Goal: Communication & Community: Answer question/provide support

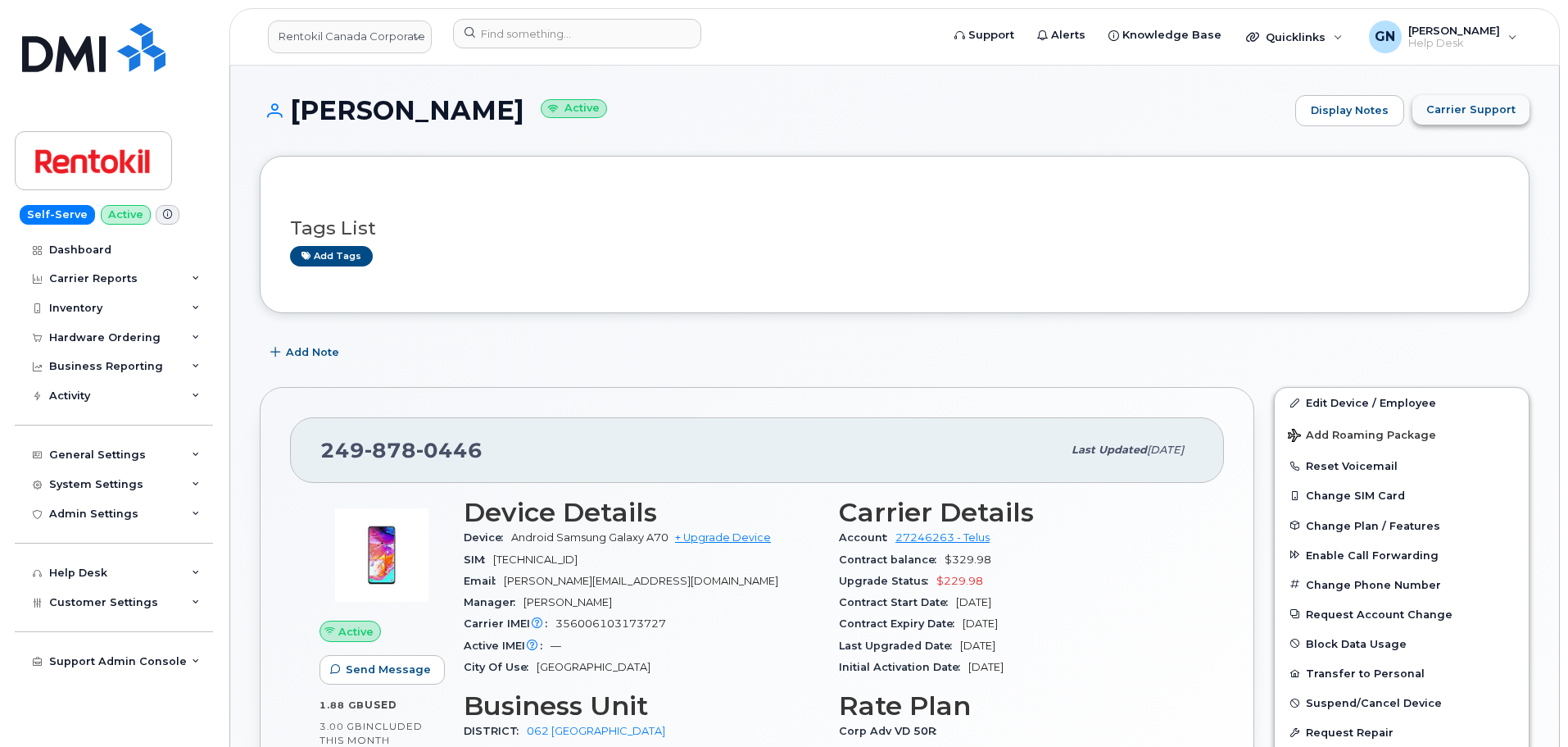
click at [1474, 118] on button "Carrier Support" at bounding box center [1471, 110] width 117 height 30
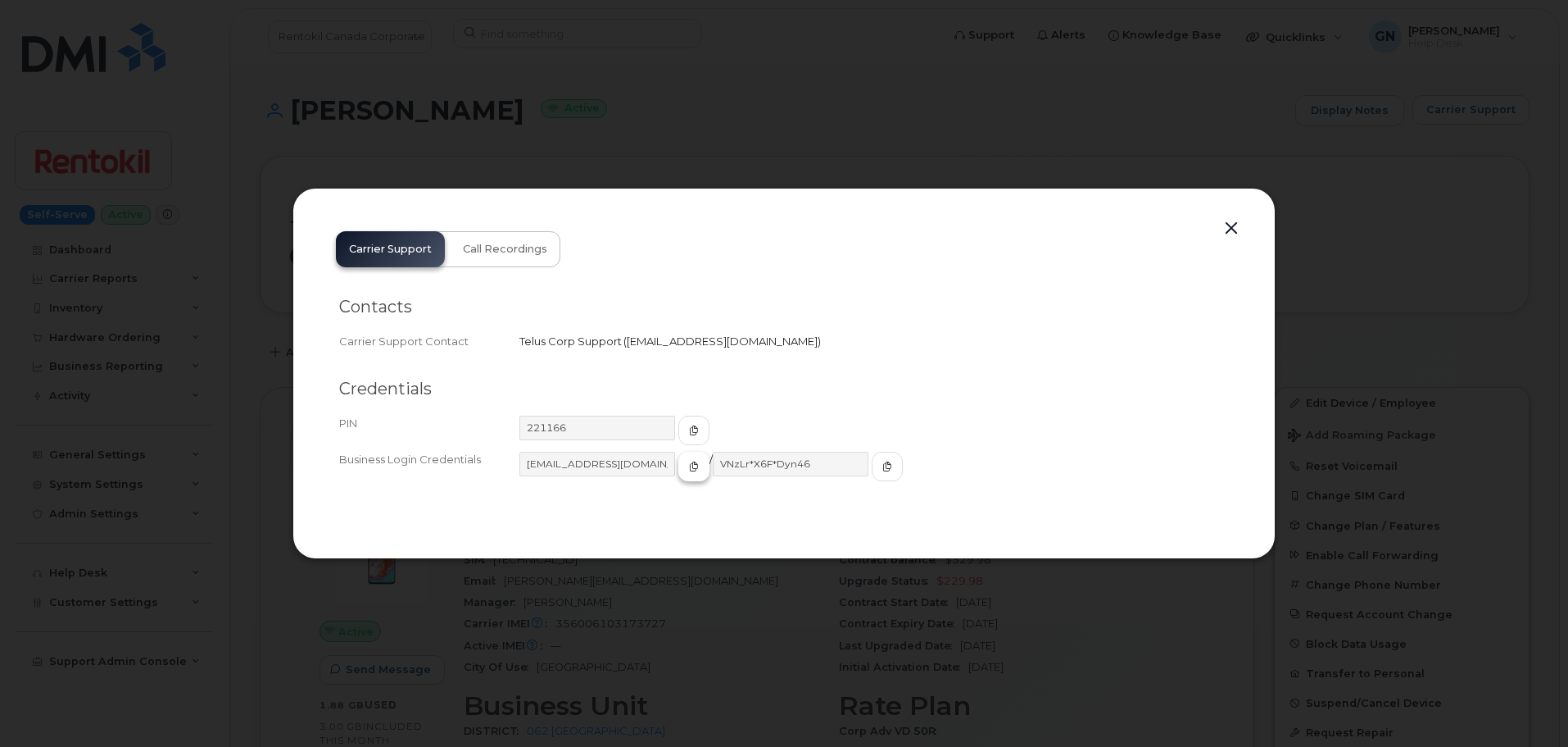
click at [687, 468] on span "button" at bounding box center [694, 466] width 15 height 15
click at [880, 472] on span "button" at bounding box center [887, 466] width 15 height 15
click at [689, 469] on icon "button" at bounding box center [694, 466] width 10 height 10
click at [1225, 225] on button "button" at bounding box center [1231, 229] width 25 height 23
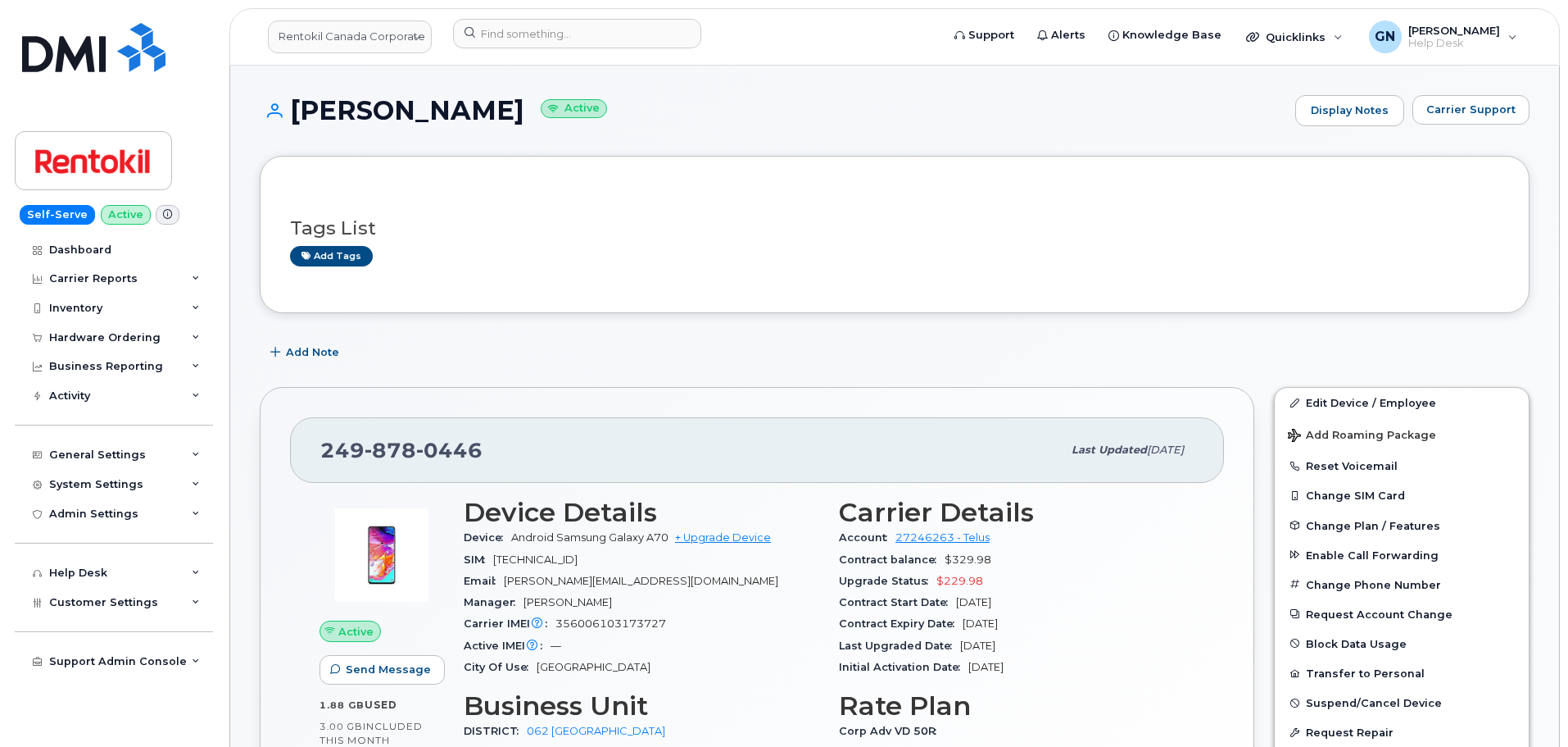
click at [163, 216] on icon at bounding box center [167, 214] width 9 height 9
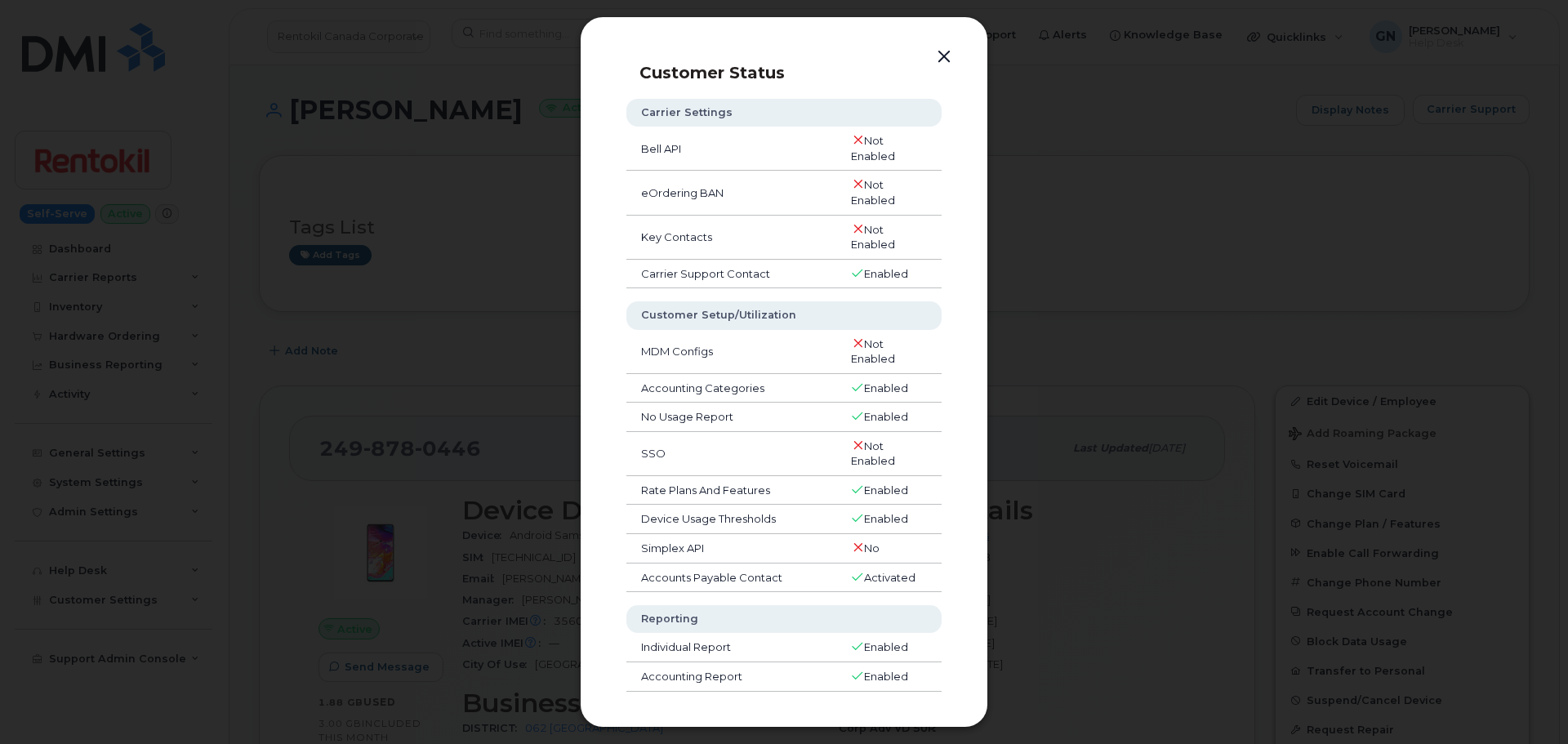
click at [942, 61] on button "button" at bounding box center [944, 57] width 25 height 23
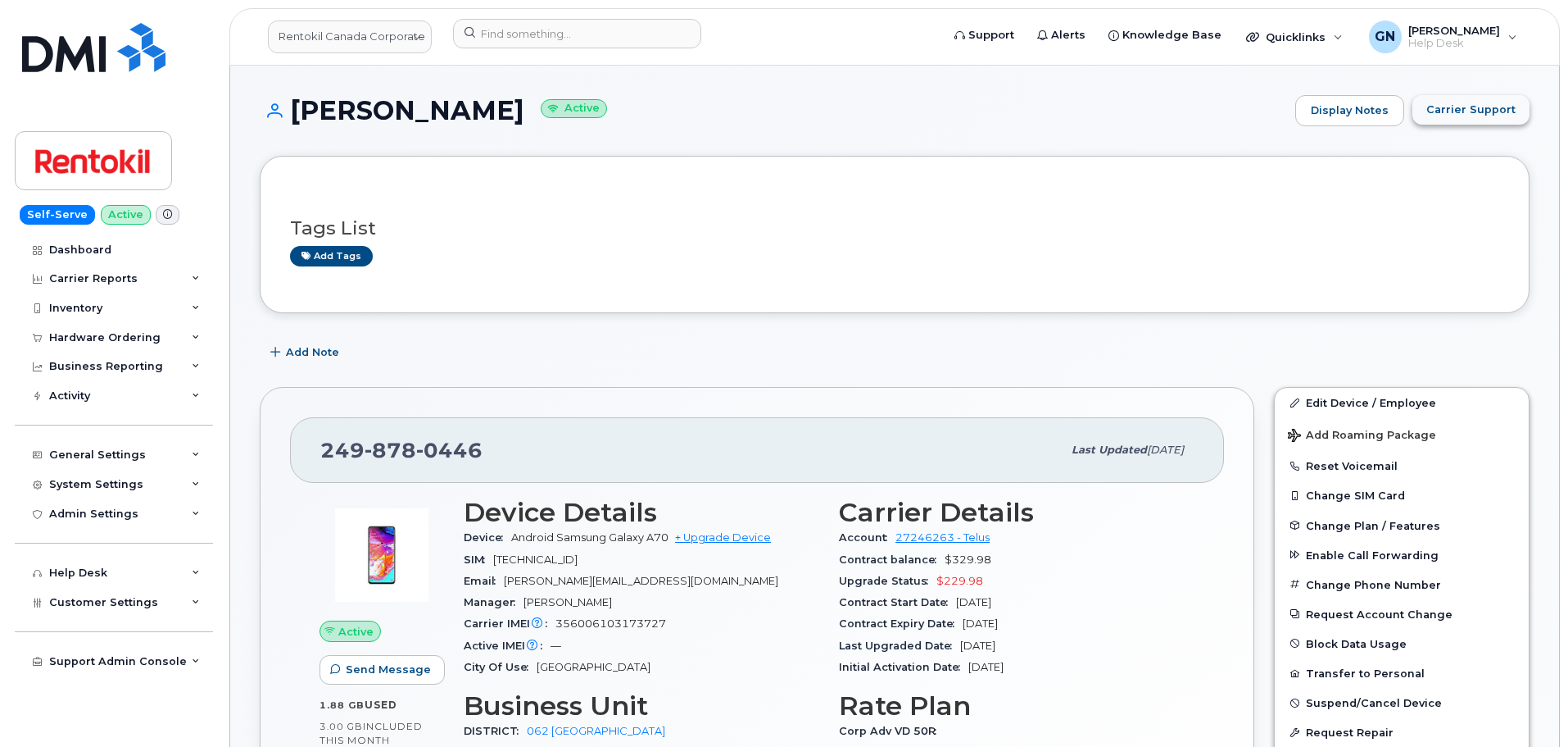
click at [1464, 105] on span "Carrier Support" at bounding box center [1471, 109] width 90 height 16
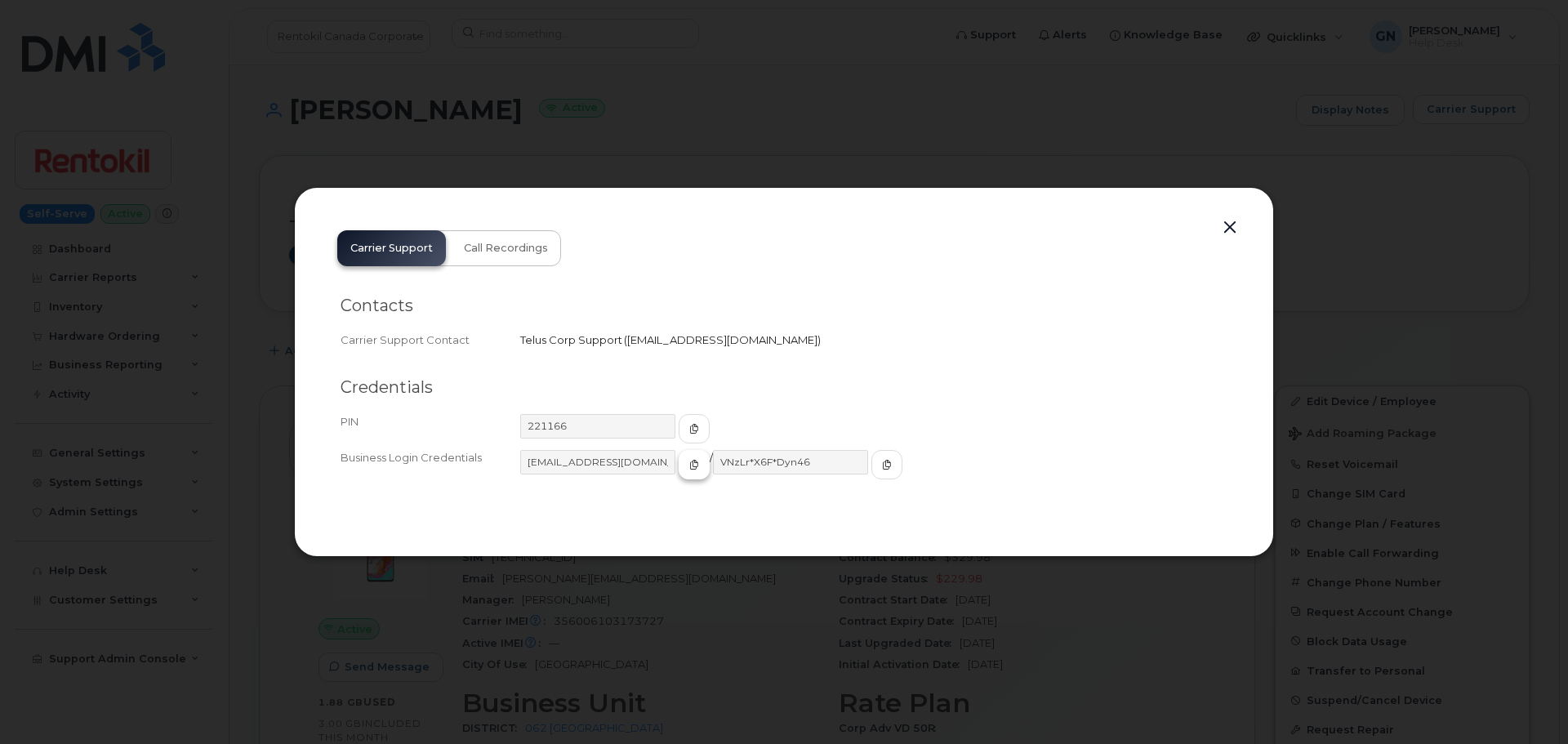
drag, startPoint x: 670, startPoint y: 469, endPoint x: 668, endPoint y: 454, distance: 15.1
click at [689, 468] on icon "button" at bounding box center [694, 465] width 10 height 10
drag, startPoint x: 1223, startPoint y: 230, endPoint x: 1026, endPoint y: 167, distance: 206.8
click at [1223, 229] on button "button" at bounding box center [1229, 228] width 25 height 23
